Goal: Task Accomplishment & Management: Manage account settings

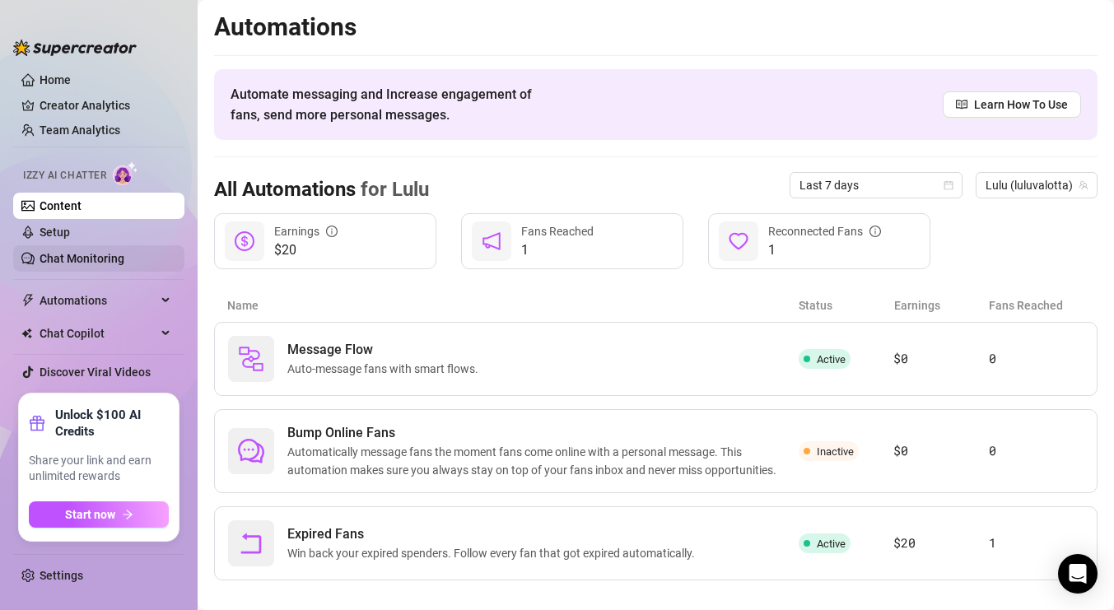
click at [105, 260] on link "Chat Monitoring" at bounding box center [82, 258] width 85 height 13
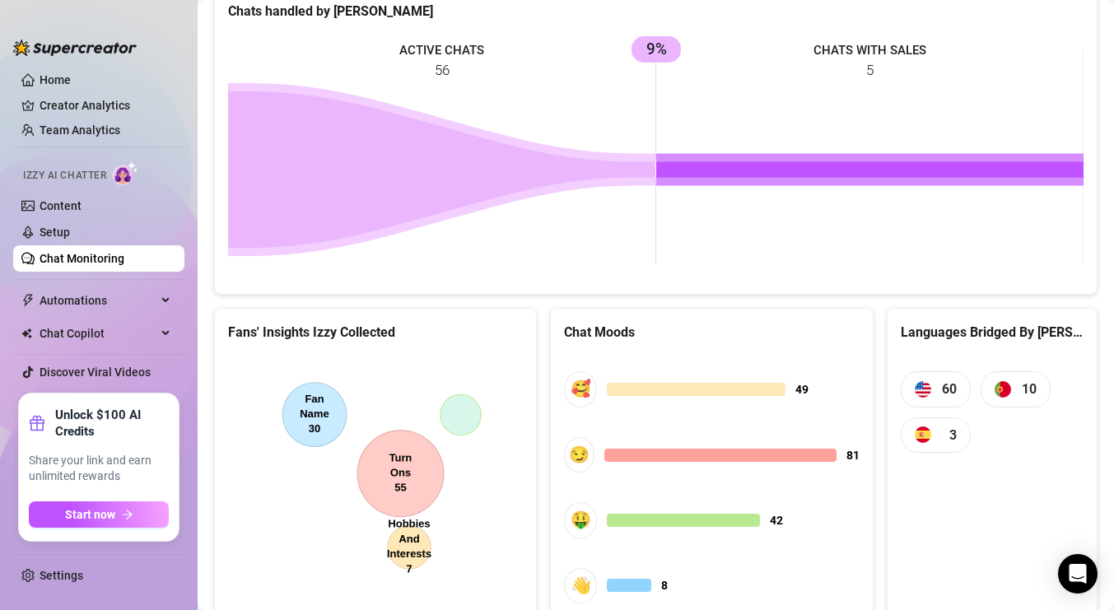
scroll to position [801, 0]
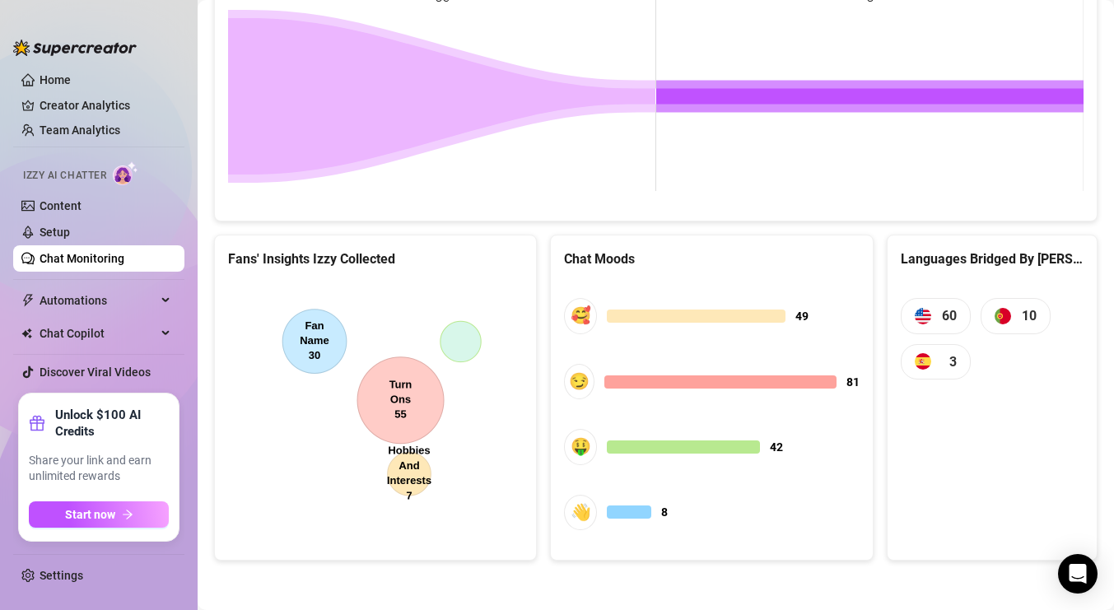
click at [929, 166] on rect at bounding box center [655, 83] width 855 height 247
click at [124, 107] on link "Creator Analytics" at bounding box center [106, 105] width 132 height 26
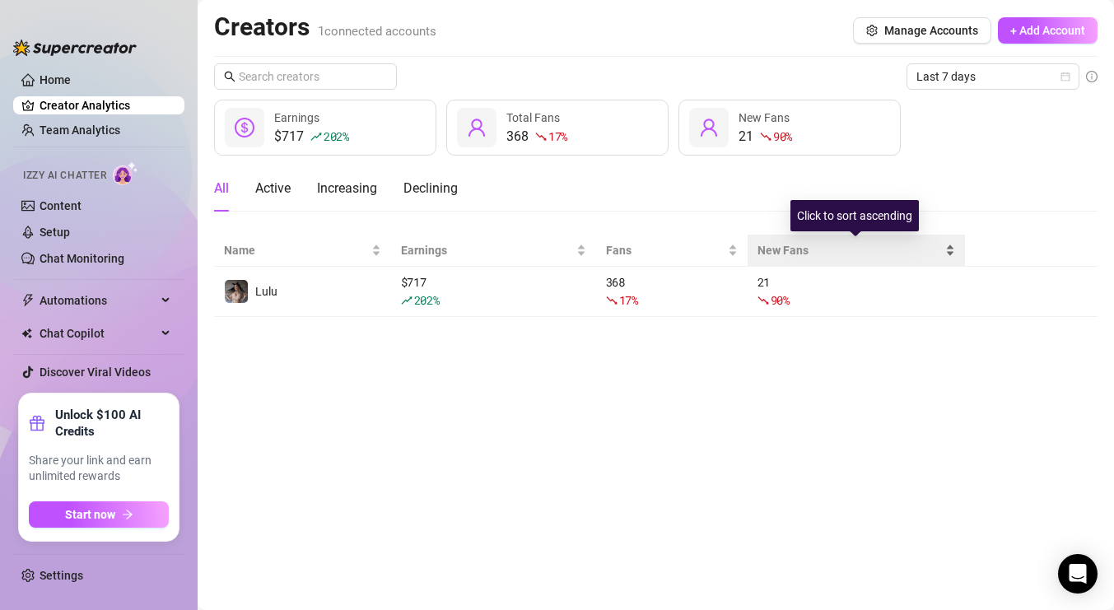
click at [794, 250] on span "New Fans" at bounding box center [849, 250] width 184 height 18
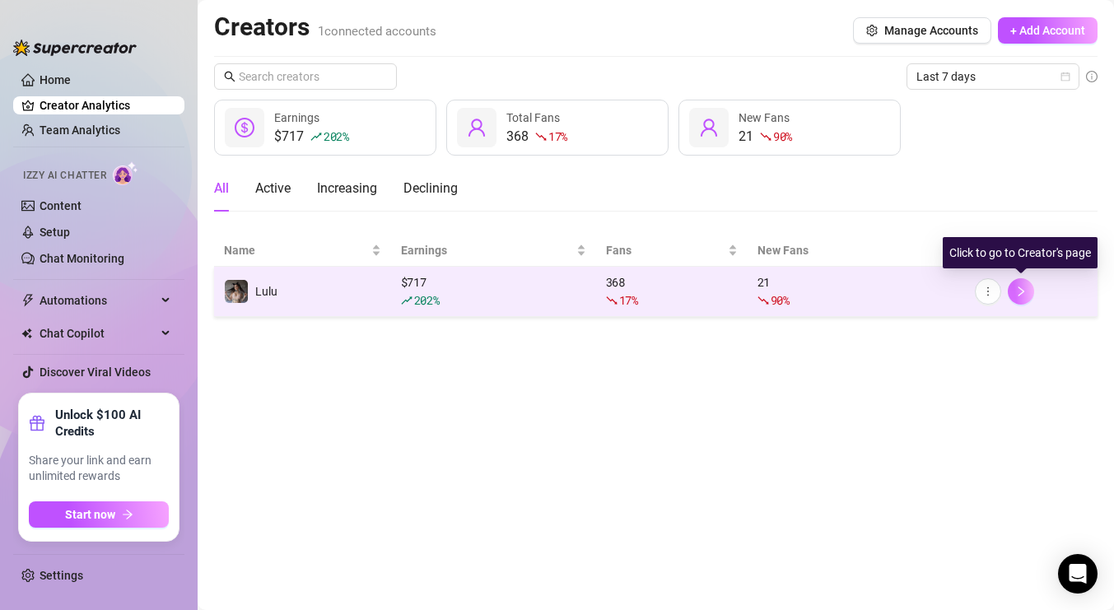
click at [1022, 296] on icon "right" at bounding box center [1021, 292] width 12 height 12
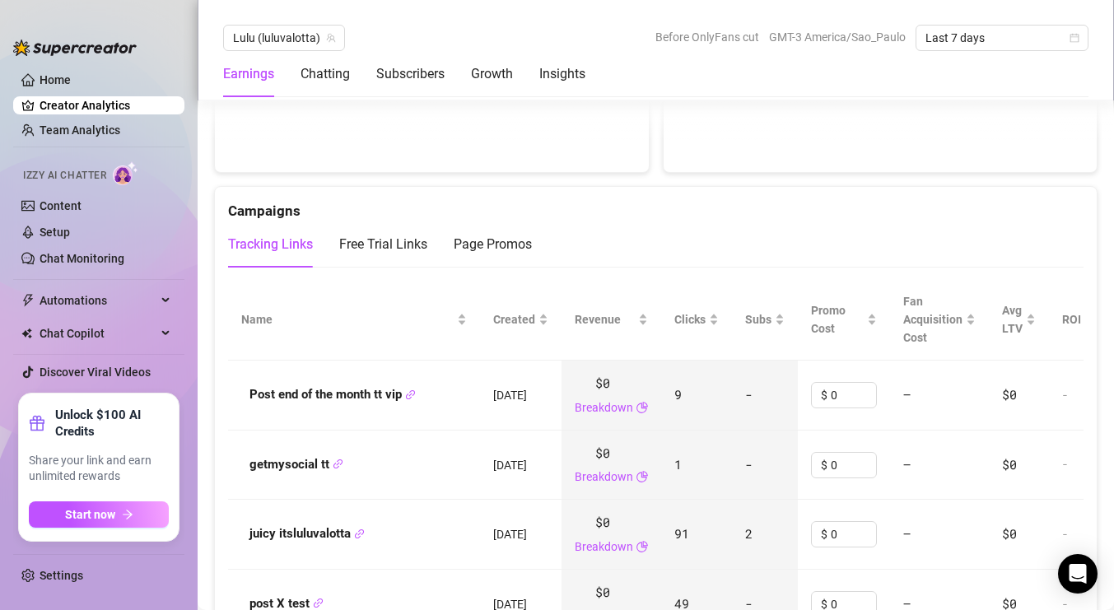
scroll to position [1727, 0]
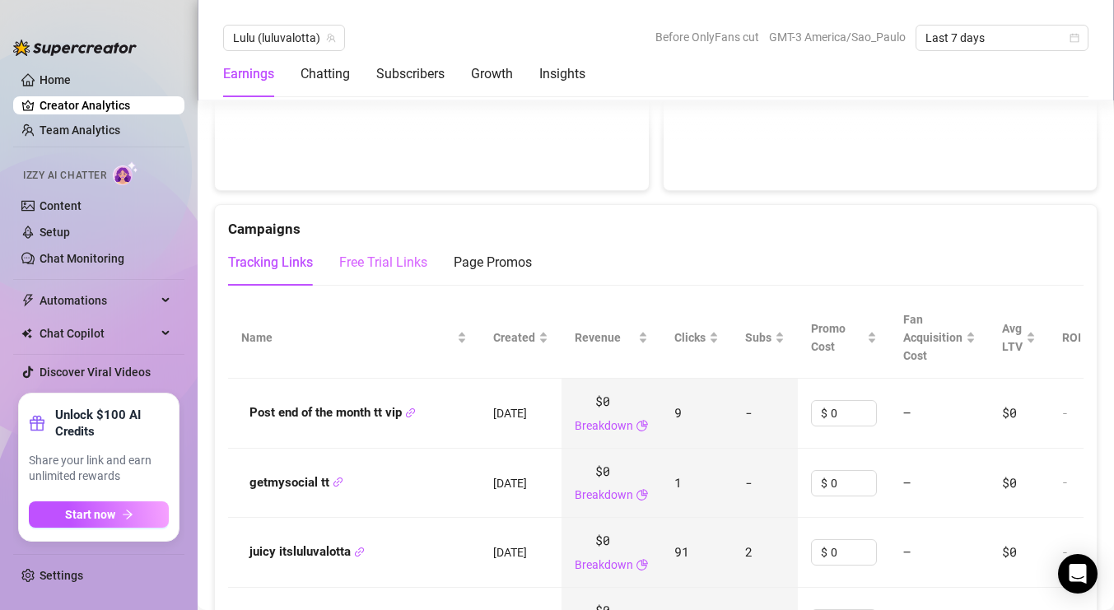
click at [408, 252] on div "Free Trial Links" at bounding box center [383, 263] width 88 height 46
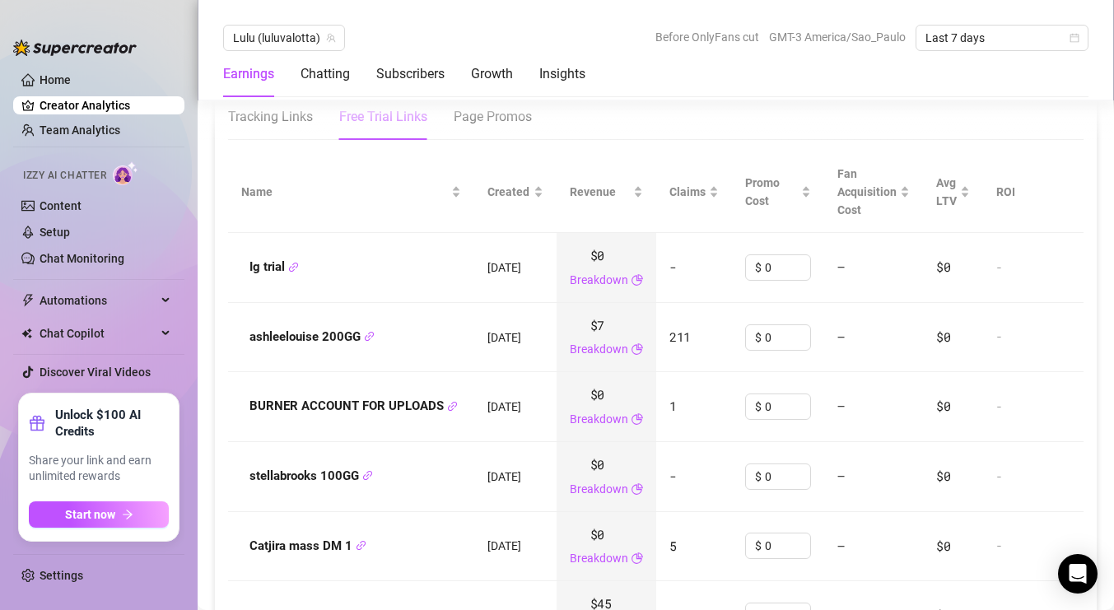
scroll to position [1912, 0]
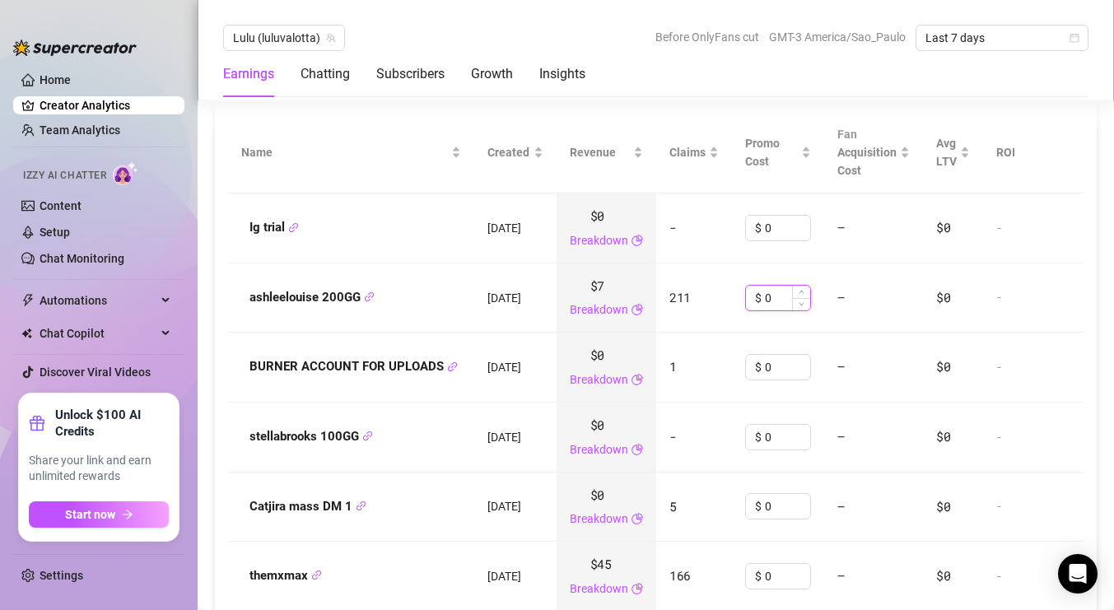
drag, startPoint x: 783, startPoint y: 296, endPoint x: 748, endPoint y: 292, distance: 35.6
click at [748, 293] on div "$ 0" at bounding box center [778, 298] width 66 height 26
type input "200"
click at [871, 285] on td "—" at bounding box center [873, 298] width 99 height 70
click at [785, 576] on input "0" at bounding box center [787, 576] width 45 height 25
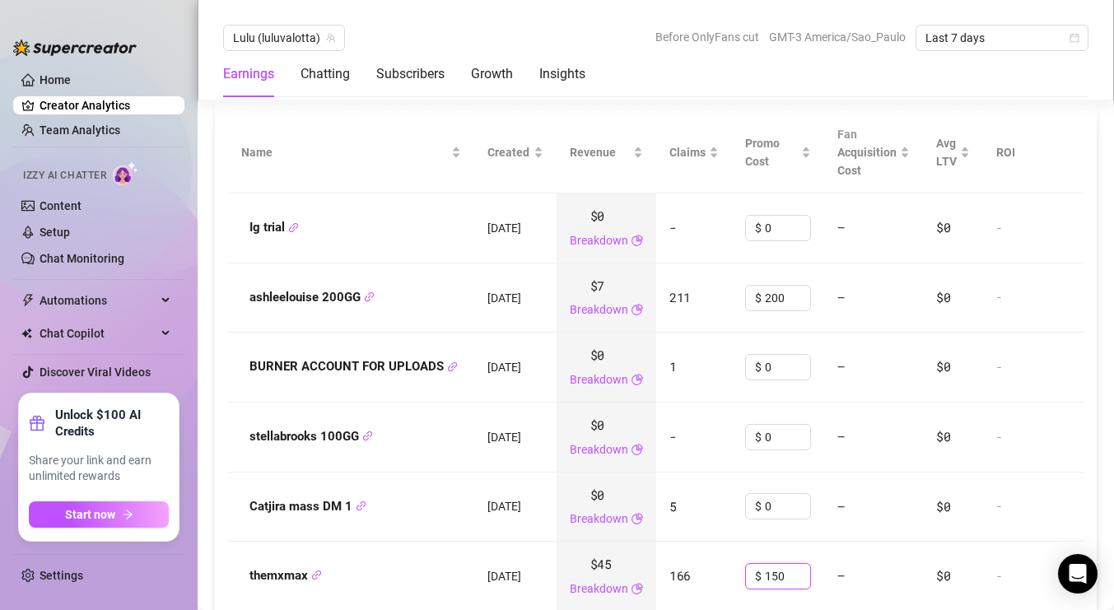
type input "150"
click at [893, 529] on td "—" at bounding box center [873, 508] width 99 height 70
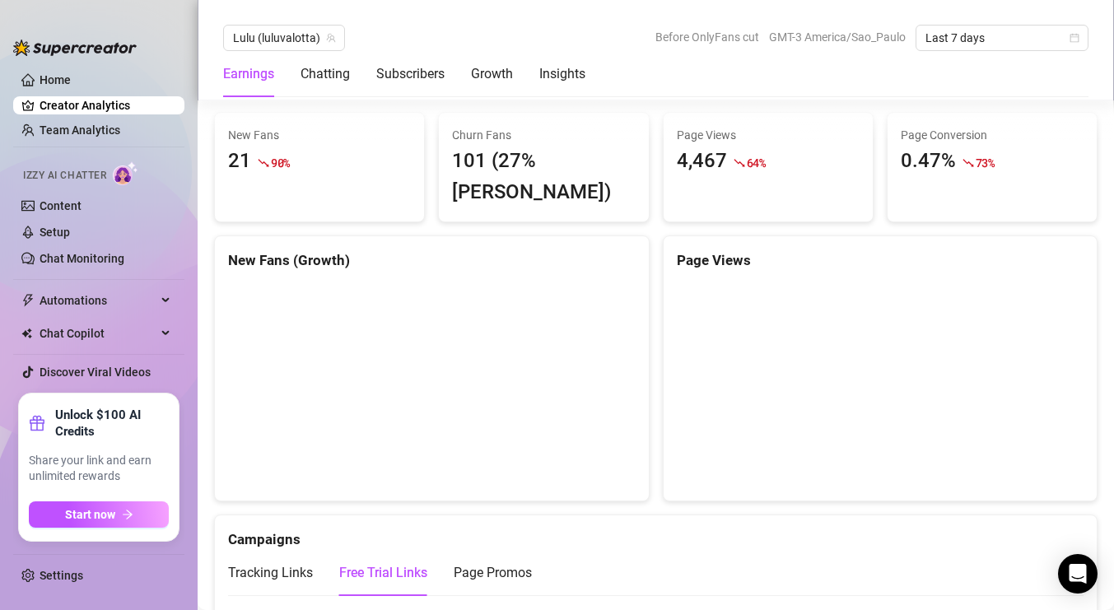
scroll to position [1331, 0]
